Goal: Contribute content

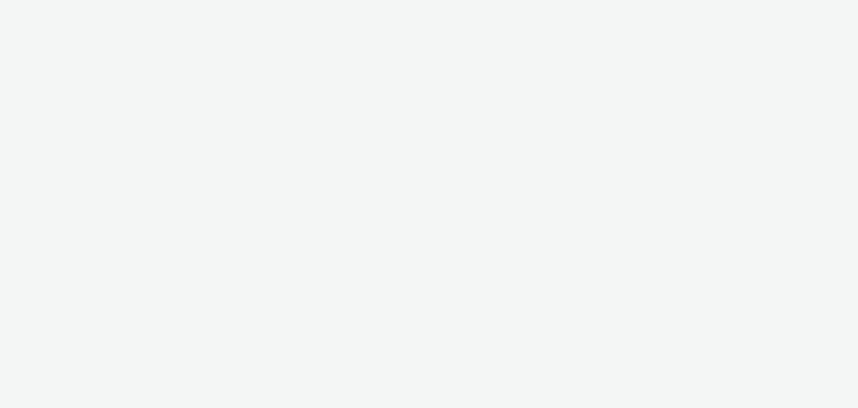
select select "c87e815b-22a1-47c7-876e-bd3135ce1a1d"
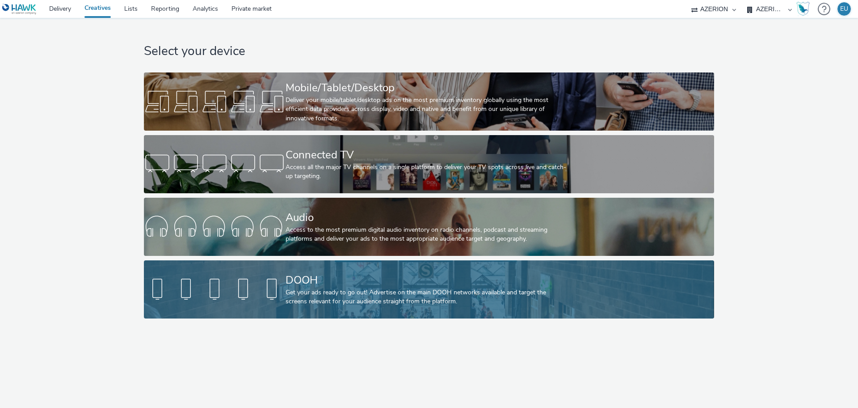
click at [279, 287] on div at bounding box center [215, 289] width 142 height 29
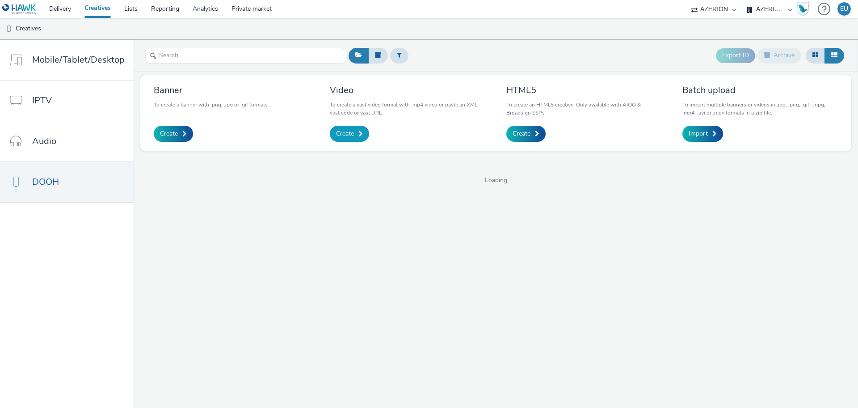
click at [341, 127] on link "Create" at bounding box center [349, 134] width 39 height 16
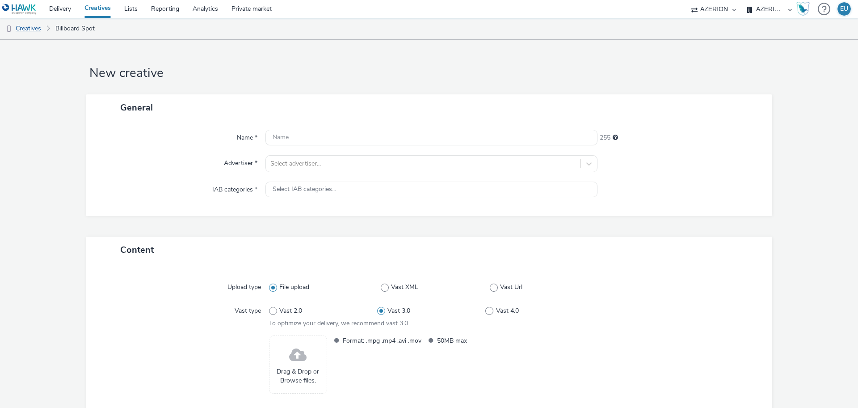
click at [25, 25] on link "Creatives" at bounding box center [23, 28] width 46 height 21
